Goal: Navigation & Orientation: Find specific page/section

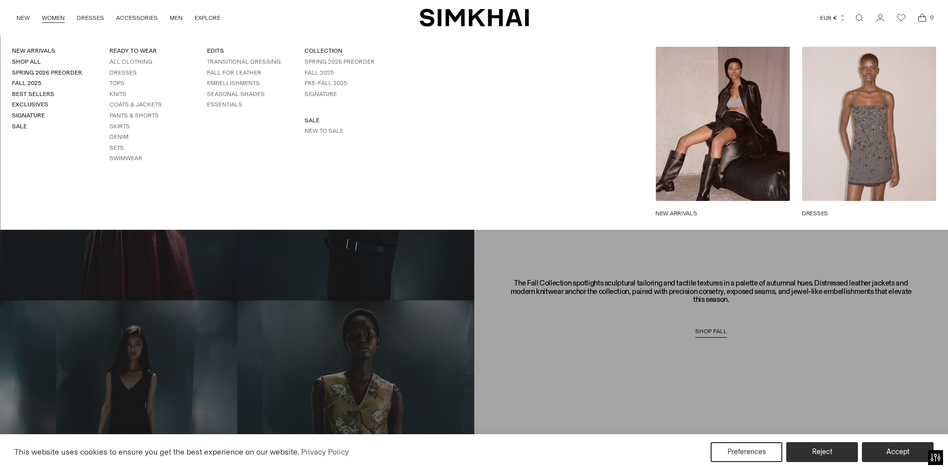
scroll to position [935, 0]
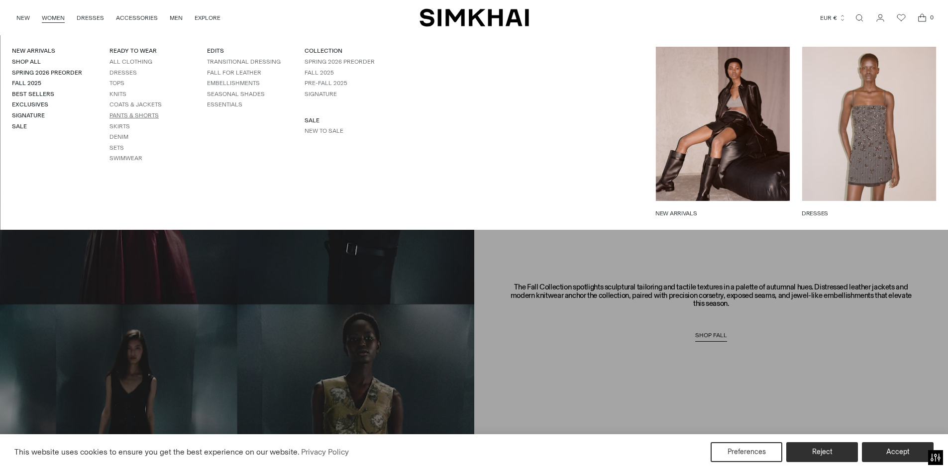
click at [137, 119] on link "Pants & Shorts" at bounding box center [133, 115] width 49 height 7
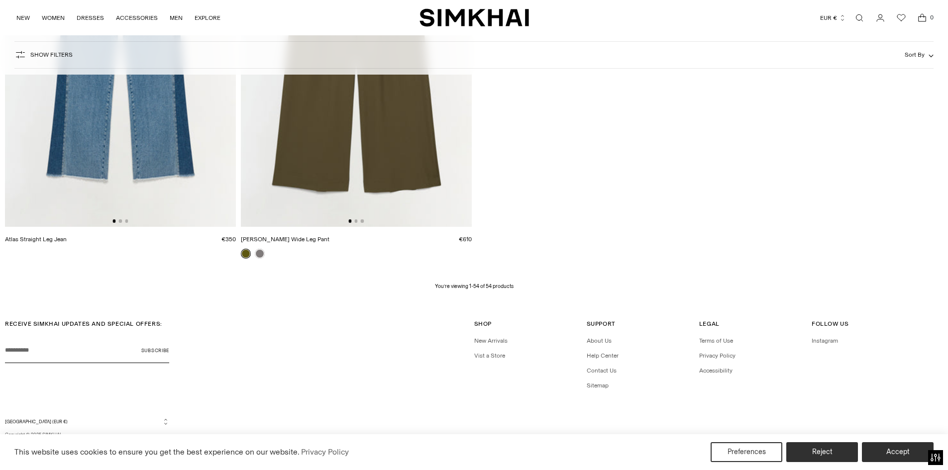
scroll to position [5387, 0]
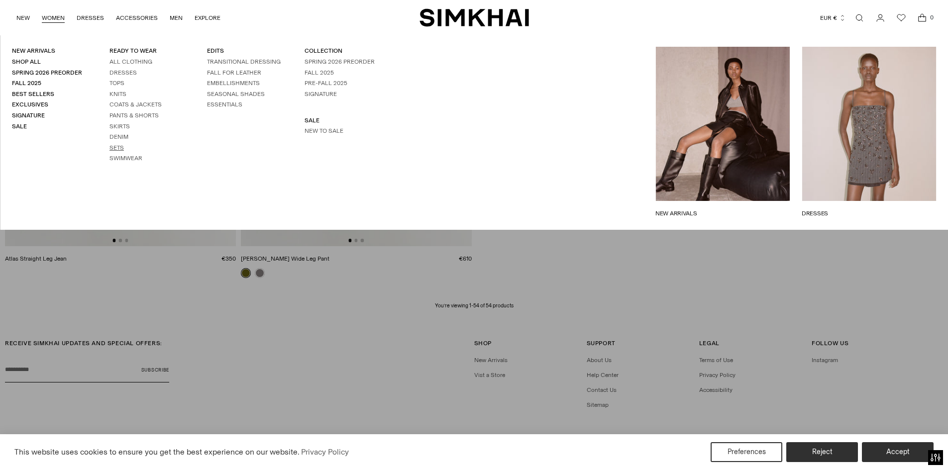
click at [120, 148] on link "Sets" at bounding box center [116, 147] width 14 height 7
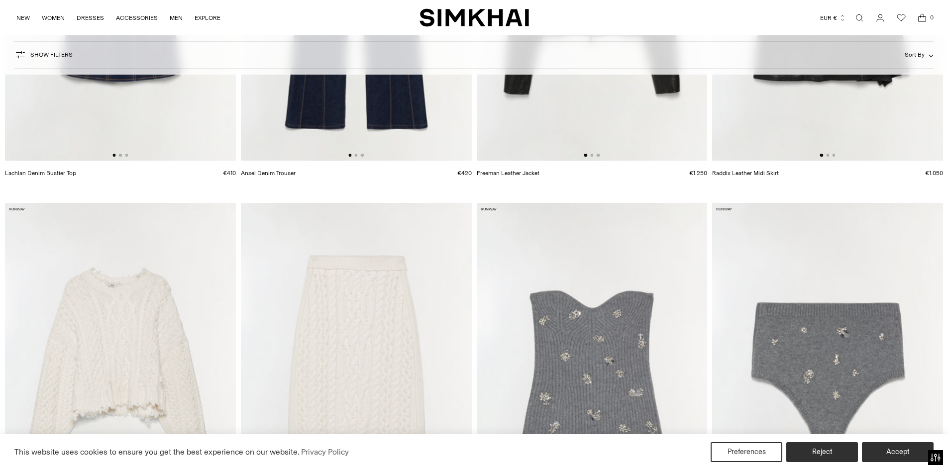
scroll to position [1908, 0]
